Goal: Task Accomplishment & Management: Use online tool/utility

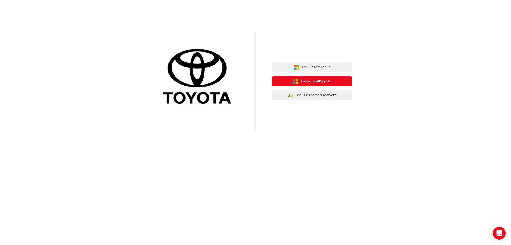
click at [311, 81] on span "Dealer Staff Sign In" at bounding box center [316, 81] width 30 height 6
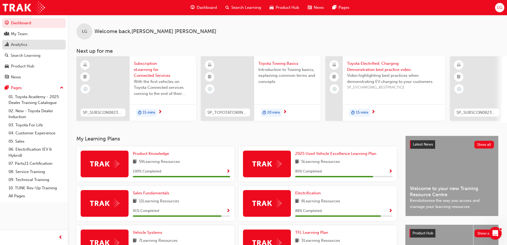
click at [19, 42] on div "Analytics" at bounding box center [19, 45] width 16 height 6
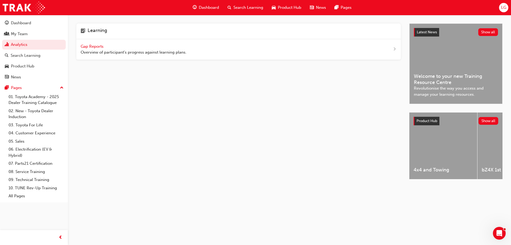
click at [89, 46] on span "Gap Reports" at bounding box center [93, 46] width 24 height 5
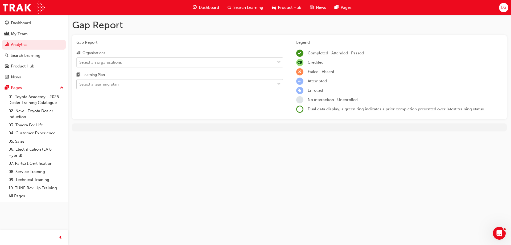
click at [153, 88] on div "Select a learning plan" at bounding box center [176, 84] width 198 height 9
click at [80, 86] on input "Learning Plan Select a learning plan" at bounding box center [79, 84] width 1 height 5
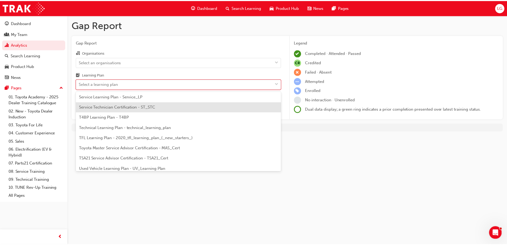
scroll to position [213, 0]
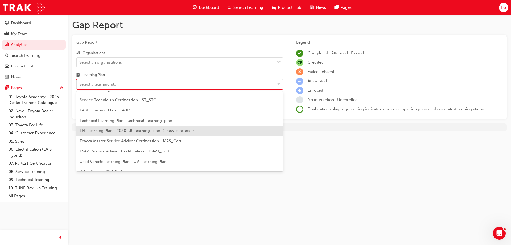
click at [120, 131] on span "TFL Learning Plan - 2020_tfl_learning_plan_(_new_starters_)" at bounding box center [137, 130] width 114 height 5
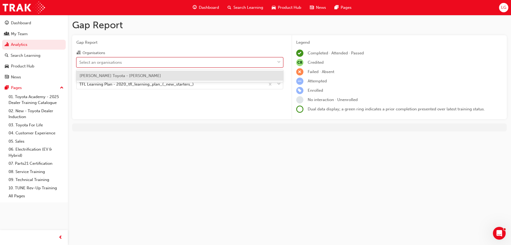
click at [278, 63] on span "down-icon" at bounding box center [279, 62] width 4 height 7
click at [80, 63] on input "Organisations option [PERSON_NAME] Toyota - [PERSON_NAME] focused, 1 of 1. 1 re…" at bounding box center [79, 62] width 1 height 5
click at [150, 78] on div "[PERSON_NAME] Toyota - [PERSON_NAME]" at bounding box center [179, 76] width 207 height 10
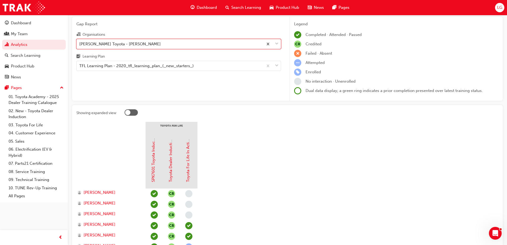
scroll to position [7, 0]
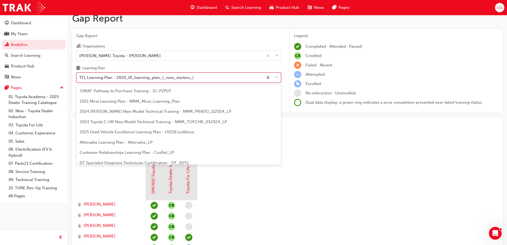
click at [204, 78] on div "TFL Learning Plan - 2020_tfl_learning_plan_(_new_starters_)" at bounding box center [170, 77] width 187 height 9
click at [80, 78] on input "Learning Plan option TFL Learning Plan - 2020_tfl_learning_plan_(_new_starters_…" at bounding box center [79, 77] width 1 height 5
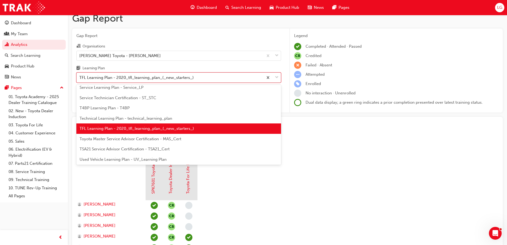
scroll to position [176, 0]
